Goal: Information Seeking & Learning: Find specific fact

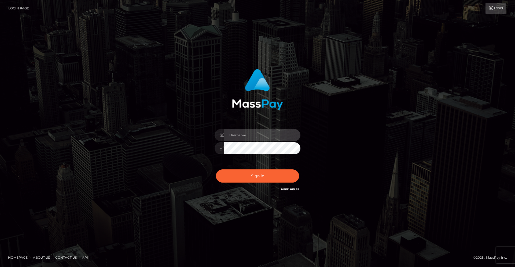
type input "aliceskary"
click at [252, 133] on input "aliceskary" at bounding box center [262, 135] width 76 height 12
click at [256, 182] on div "Sign in Need Help?" at bounding box center [258, 178] width 94 height 24
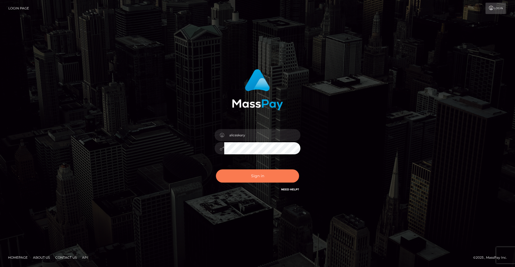
click at [257, 178] on button "Sign in" at bounding box center [257, 175] width 83 height 13
type input "aliceskary"
click at [267, 175] on button "Sign in" at bounding box center [257, 175] width 83 height 13
type input "aliceskary"
click at [261, 171] on button "Sign in" at bounding box center [257, 175] width 83 height 13
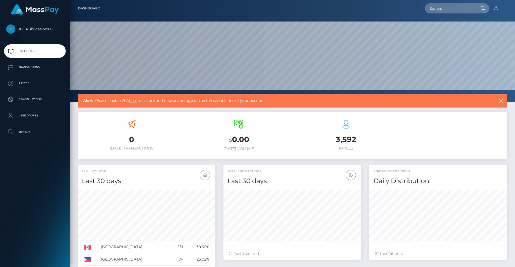
scroll to position [95, 138]
click at [29, 68] on p "Transactions" at bounding box center [34, 67] width 57 height 8
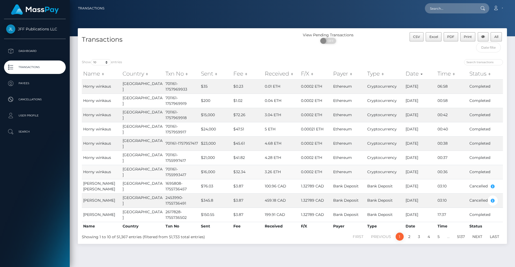
click at [200, 165] on td "$16,000" at bounding box center [216, 172] width 32 height 14
copy td "16,000"
click at [200, 150] on td "$21,000" at bounding box center [216, 157] width 32 height 14
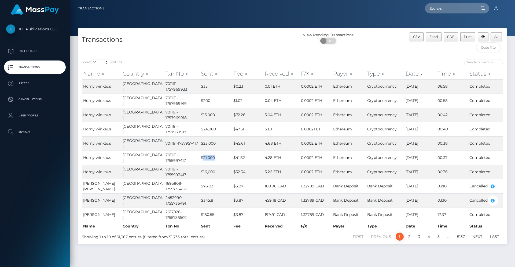
copy td "21,000"
click at [200, 136] on td "$23,000" at bounding box center [216, 143] width 32 height 14
copy td "23,000"
click at [200, 122] on td "$24,000" at bounding box center [216, 129] width 32 height 14
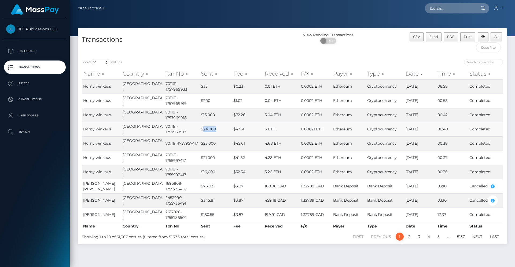
click at [200, 122] on td "$24,000" at bounding box center [216, 129] width 32 height 14
copy td "24,000"
click at [200, 108] on td "$15,000" at bounding box center [216, 115] width 32 height 14
copy td "15,000"
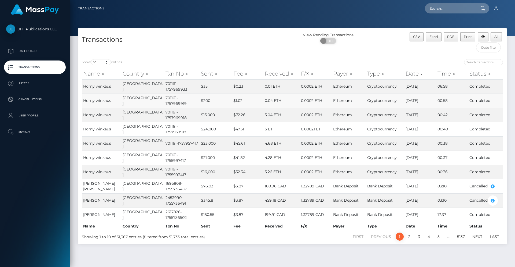
click at [200, 98] on td "$200" at bounding box center [216, 100] width 32 height 14
copy td "200"
click at [200, 86] on td "$35" at bounding box center [216, 86] width 32 height 14
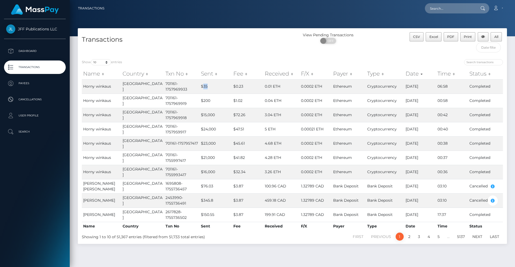
copy td "35"
